Goal: Task Accomplishment & Management: Manage account settings

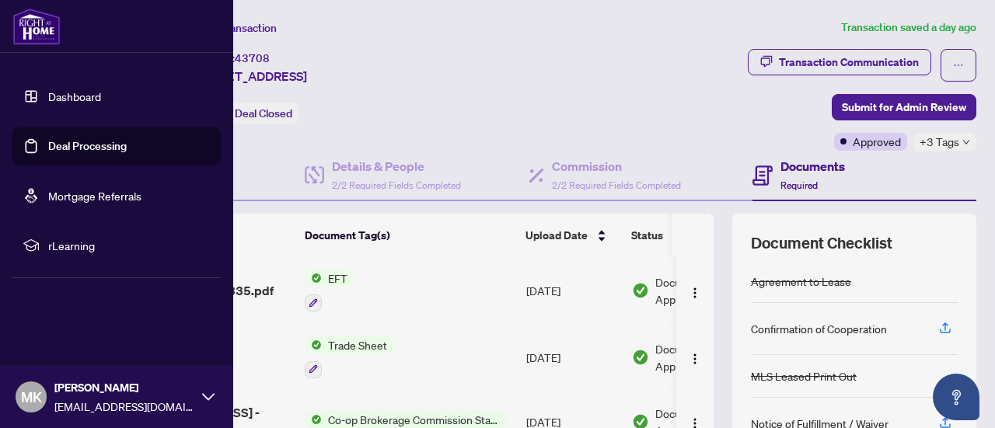
click at [48, 94] on link "Dashboard" at bounding box center [74, 96] width 53 height 14
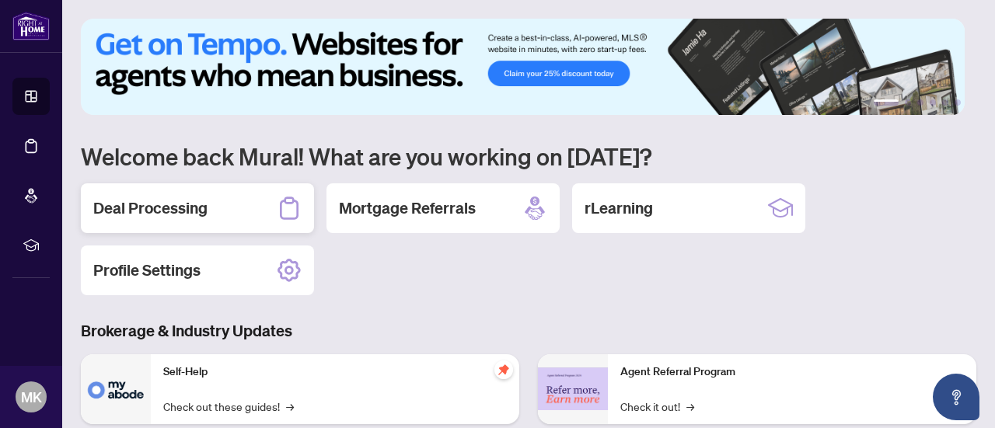
click at [163, 213] on h2 "Deal Processing" at bounding box center [150, 208] width 114 height 22
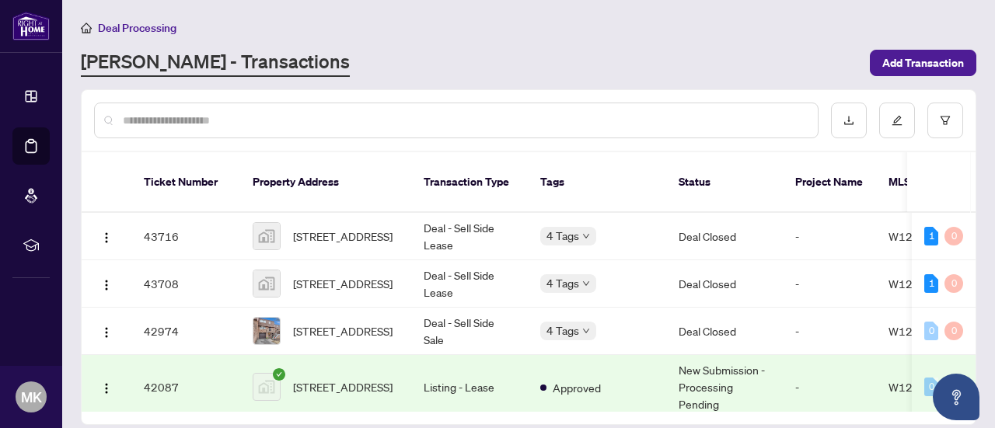
click at [216, 120] on input "text" at bounding box center [464, 120] width 682 height 17
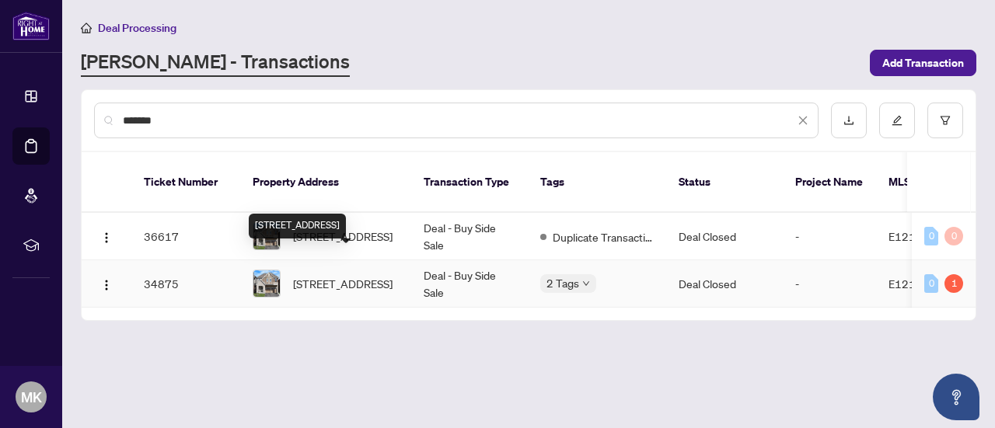
type input "*******"
click at [300, 275] on span "134 Westfield Dr, Whitby, Ontario L1P 0G1, Canada" at bounding box center [342, 283] width 99 height 17
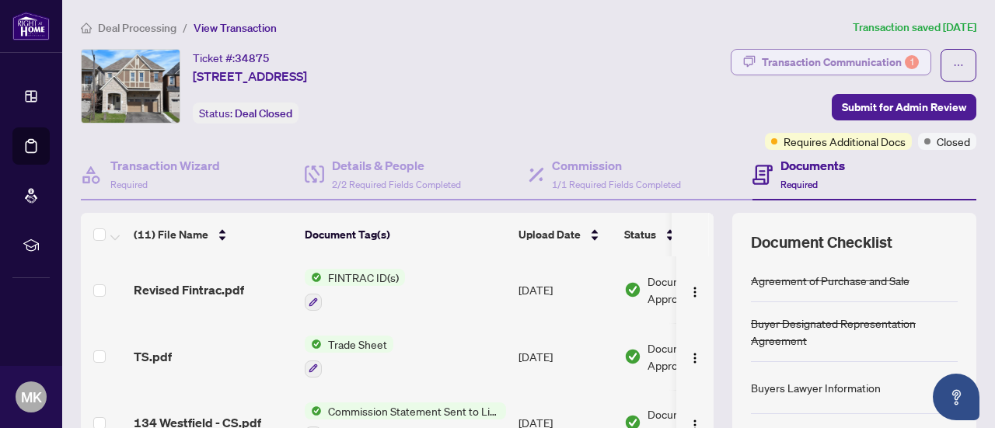
click at [836, 71] on div "Transaction Communication 1" at bounding box center [840, 62] width 157 height 25
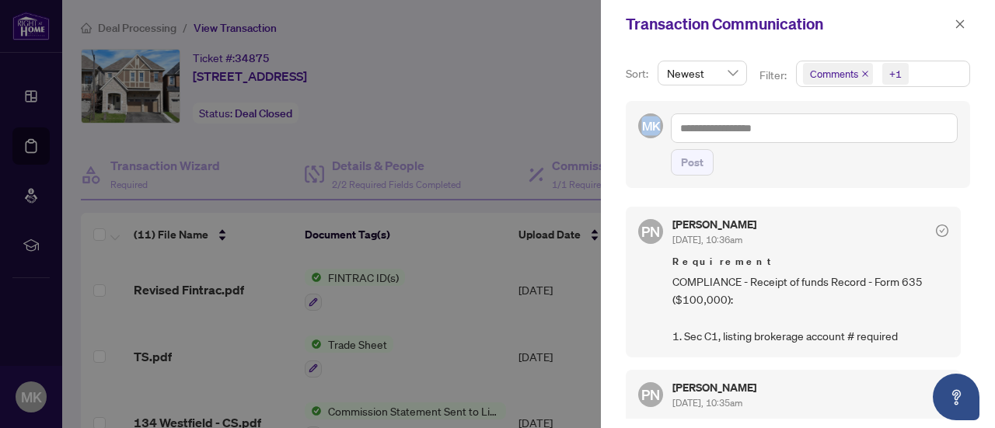
drag, startPoint x: 994, startPoint y: 97, endPoint x: 994, endPoint y: 135, distance: 38.1
click at [994, 135] on div "Sort: Newest Filter: Comments +1 MK Post PN Paula Nguyen Jun/09/2025, 10:36am R…" at bounding box center [798, 238] width 394 height 380
drag, startPoint x: 966, startPoint y: 207, endPoint x: 966, endPoint y: 220, distance: 12.4
click at [966, 220] on div "Sort: Newest Filter: Comments +1 MK Post PN Paula Nguyen Jun/09/2025, 10:36am R…" at bounding box center [798, 238] width 394 height 380
